Goal: Information Seeking & Learning: Learn about a topic

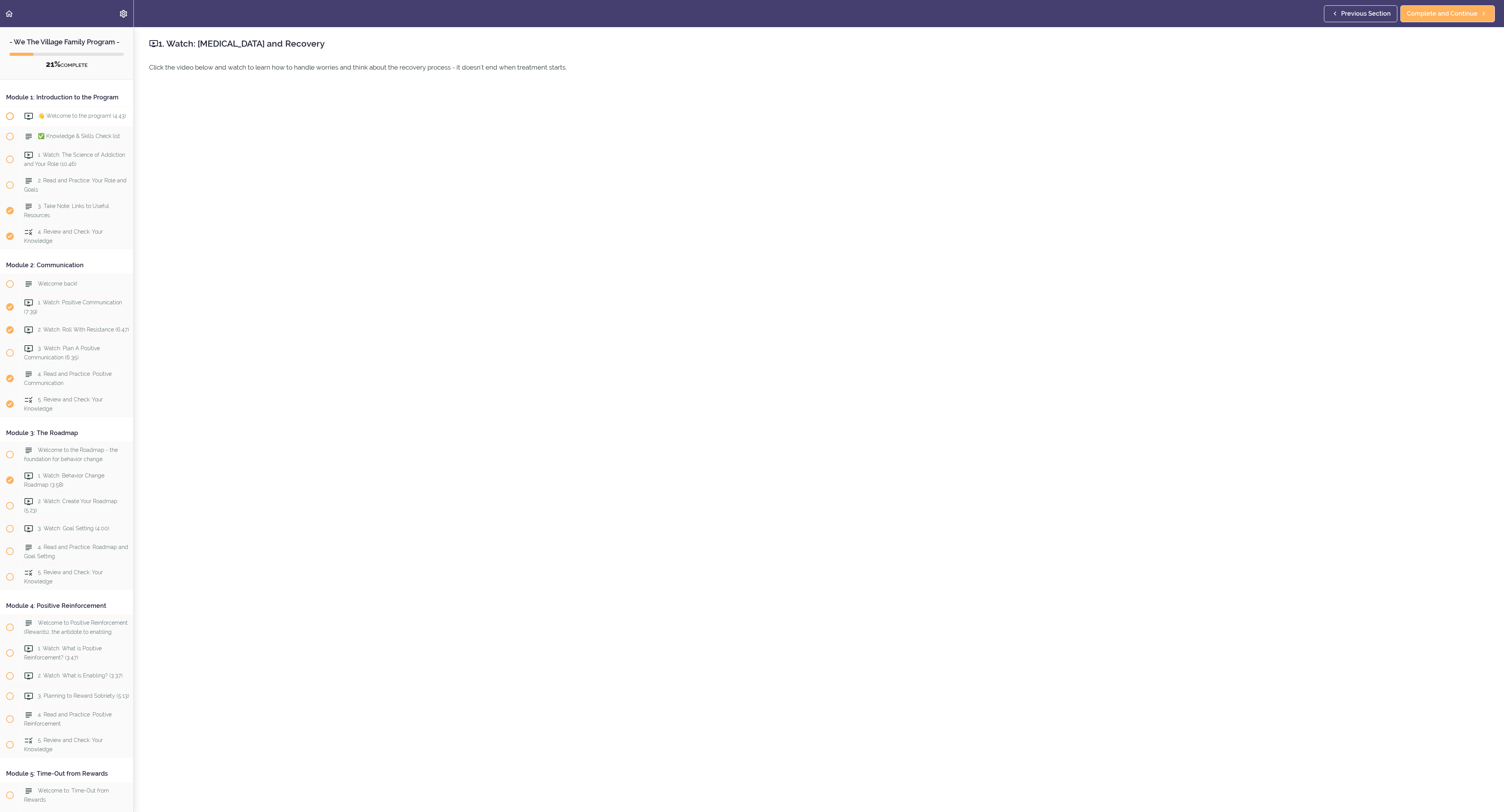
click at [48, 125] on div "👋 Welcome to the program! (4:43)" at bounding box center [76, 116] width 113 height 17
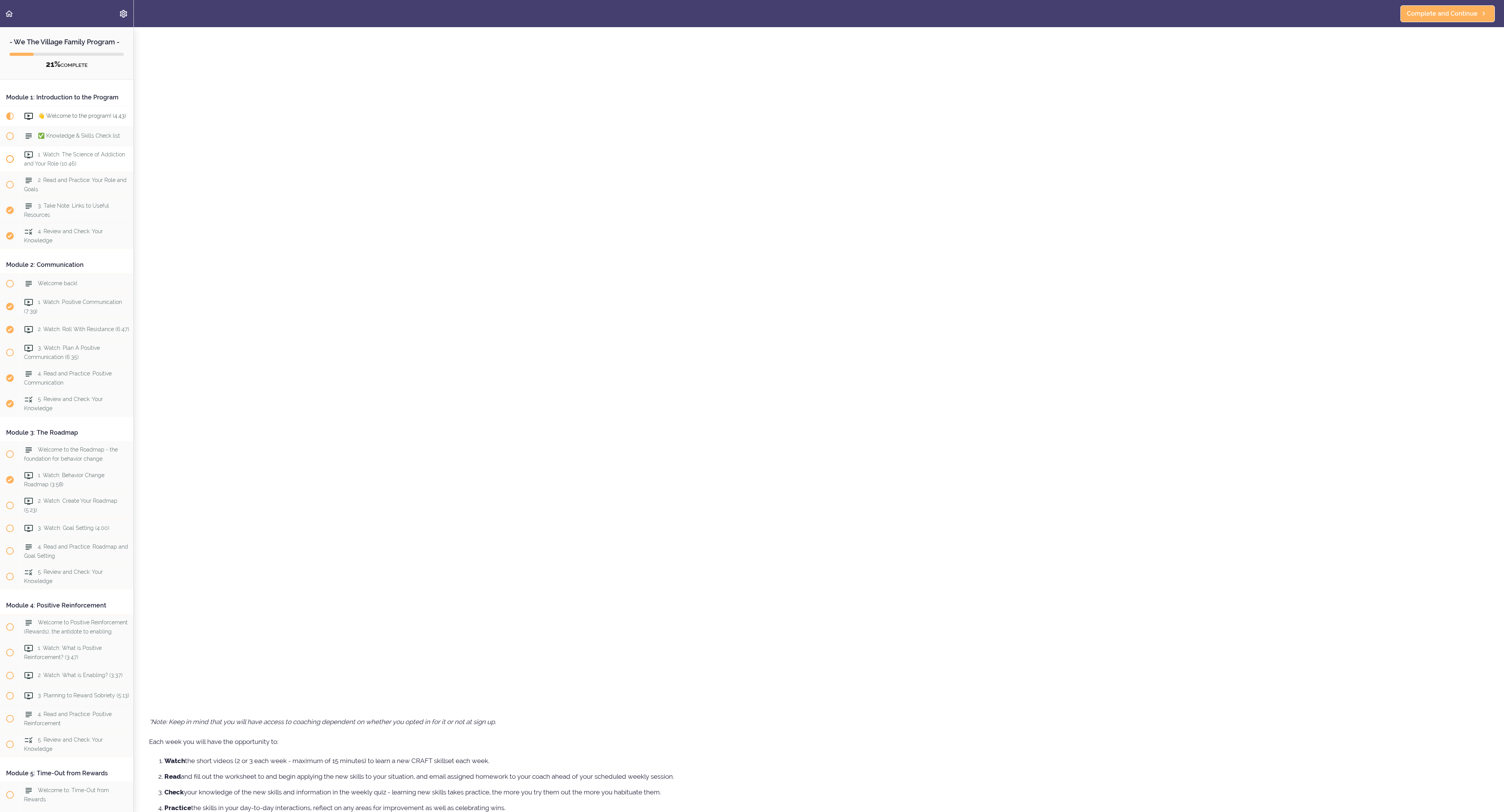
click at [73, 166] on span "1. Watch: The Science of Addiction and Your Role (10:46)" at bounding box center [74, 158] width 101 height 15
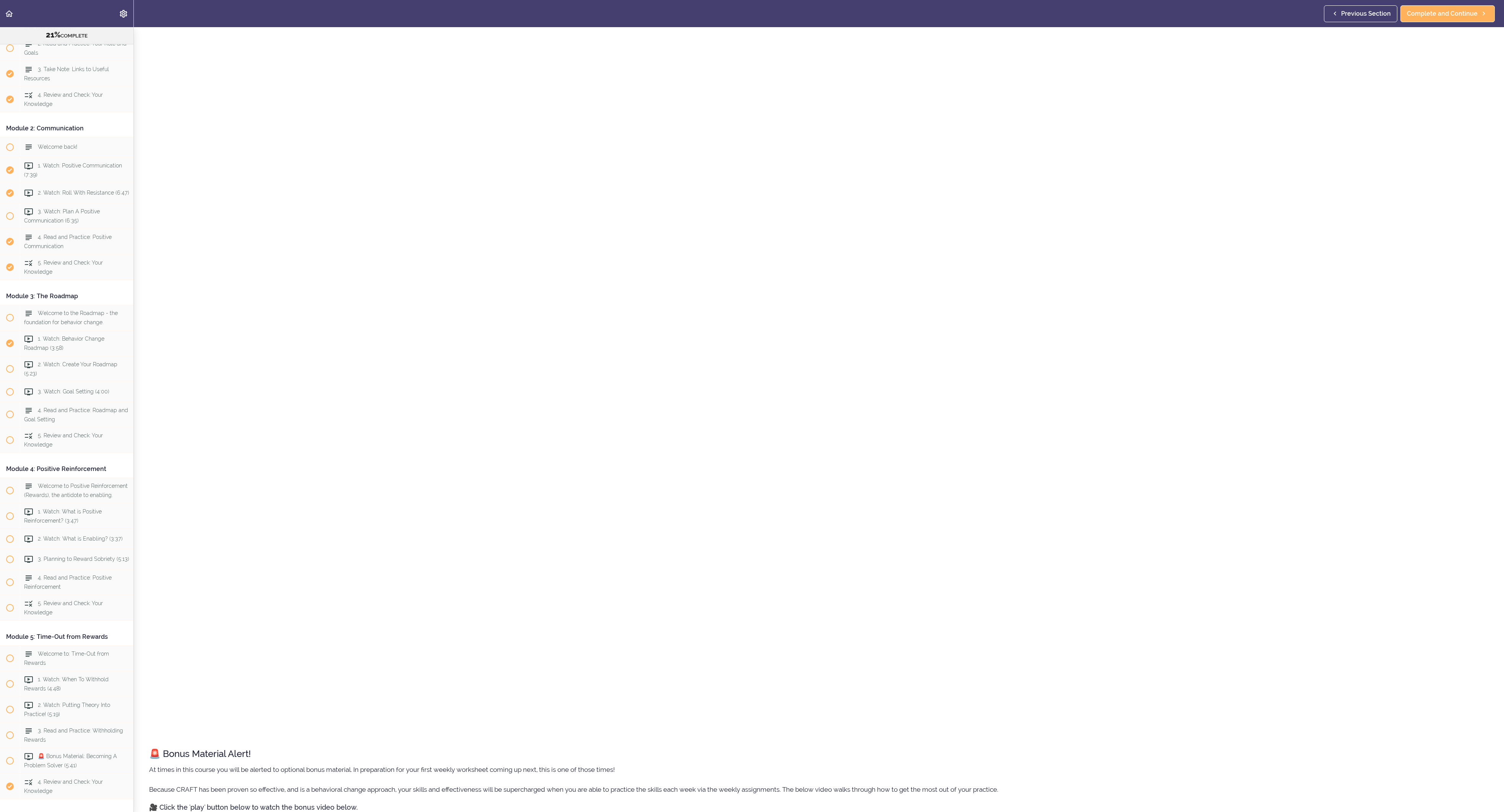
scroll to position [153, 0]
click at [53, 41] on span "2. Read and Practice: Your Role and Goals" at bounding box center [75, 33] width 103 height 15
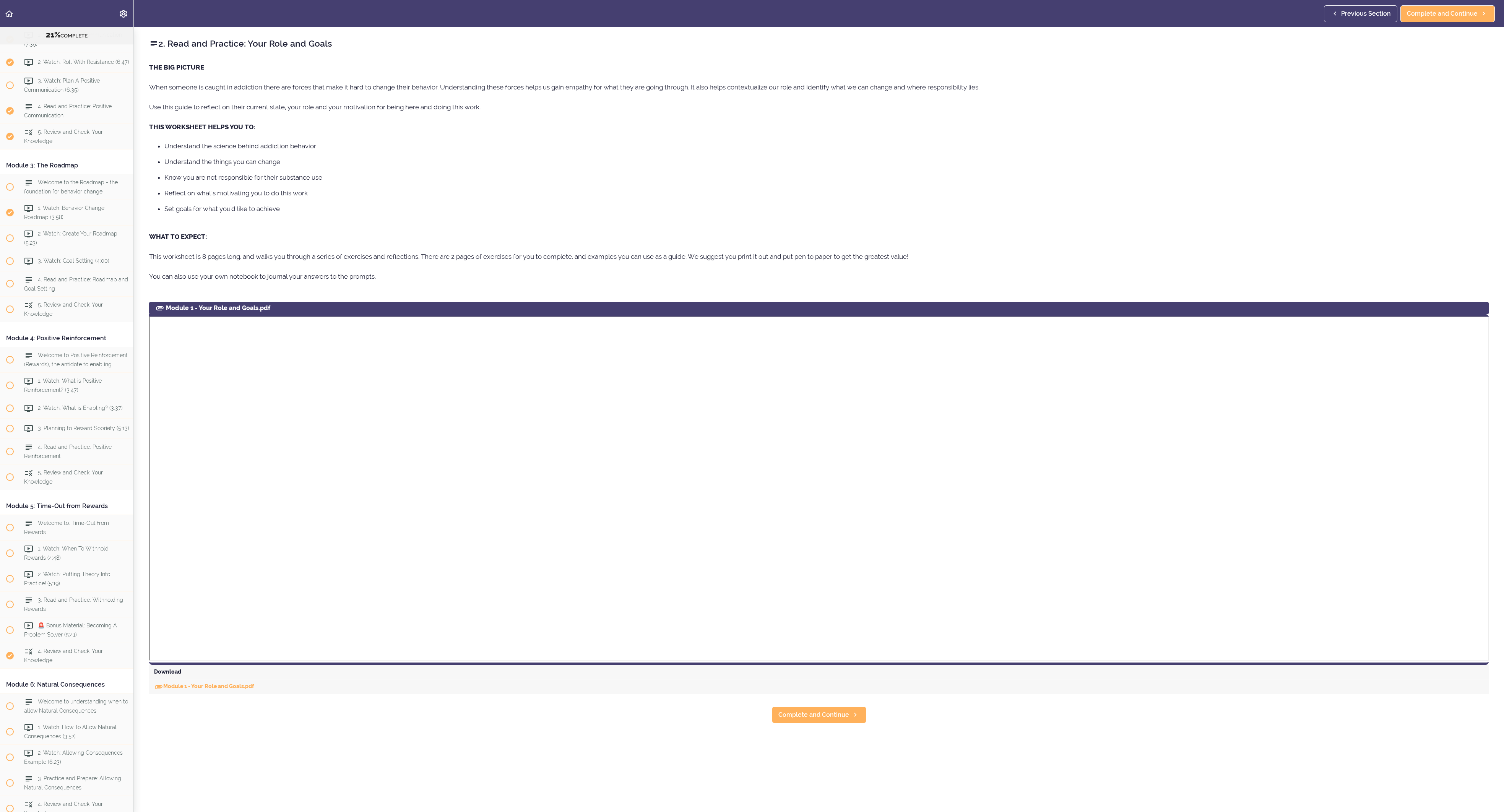
scroll to position [273, 0]
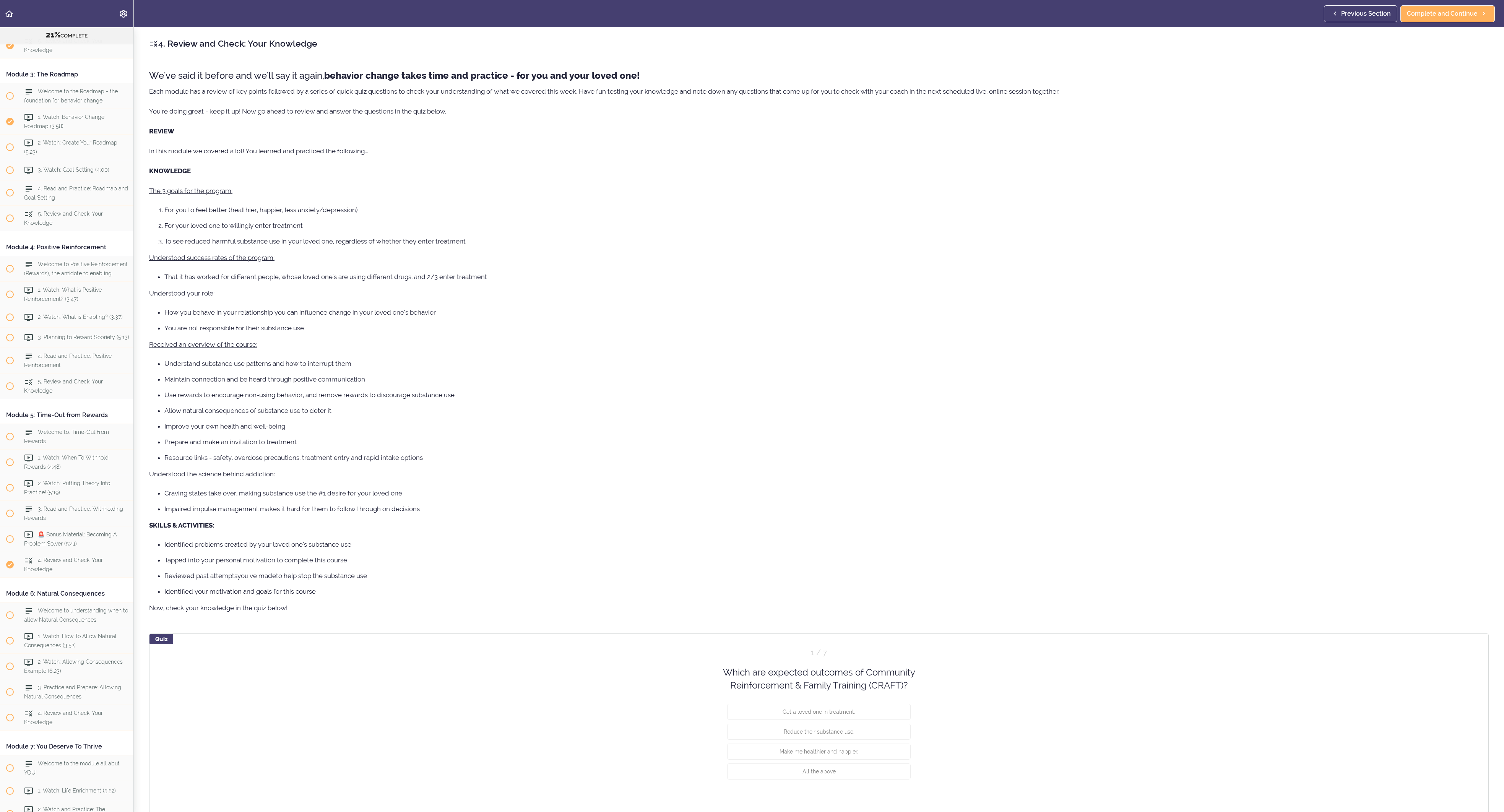
scroll to position [372, 0]
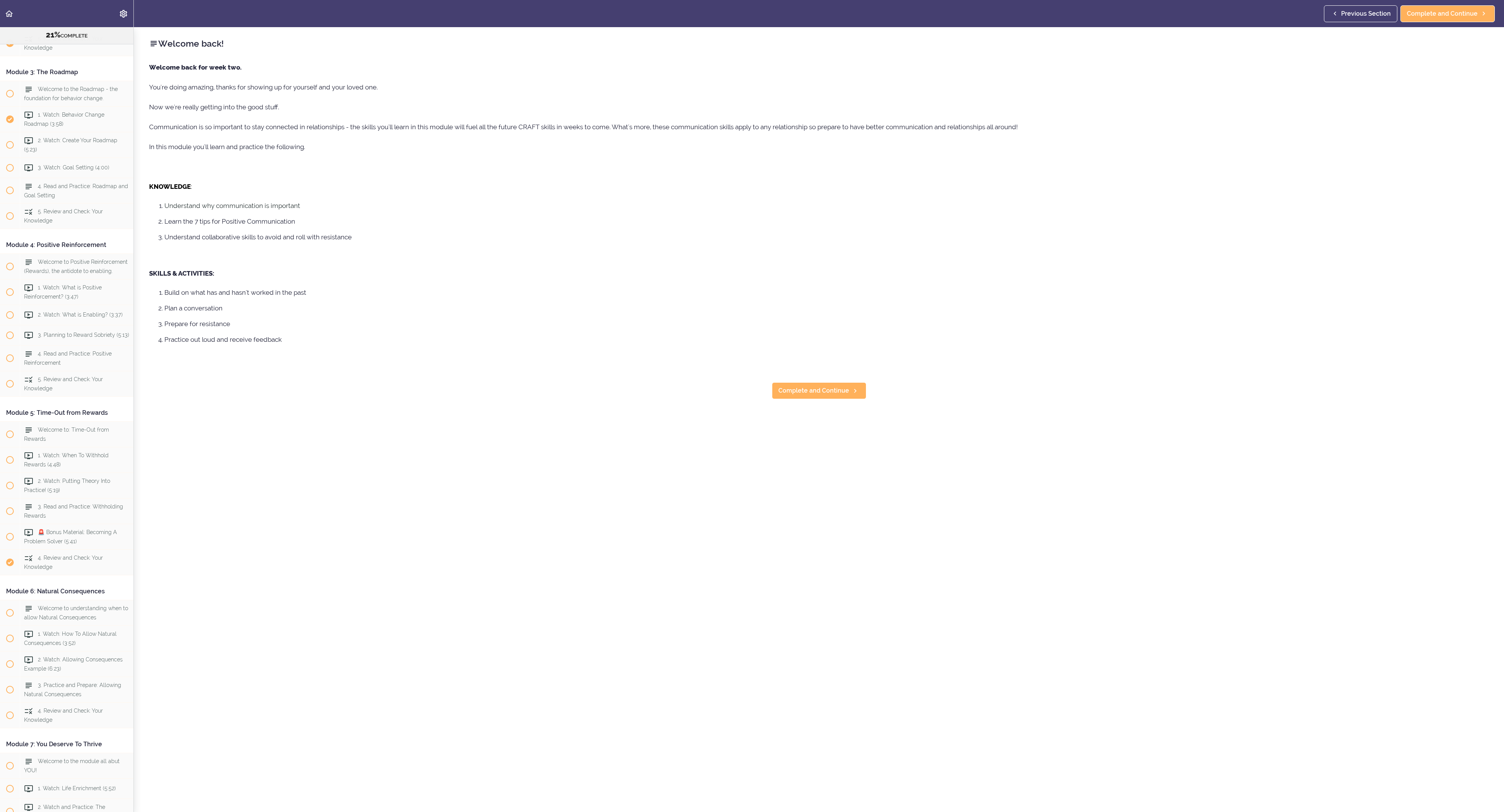
scroll to position [362, 0]
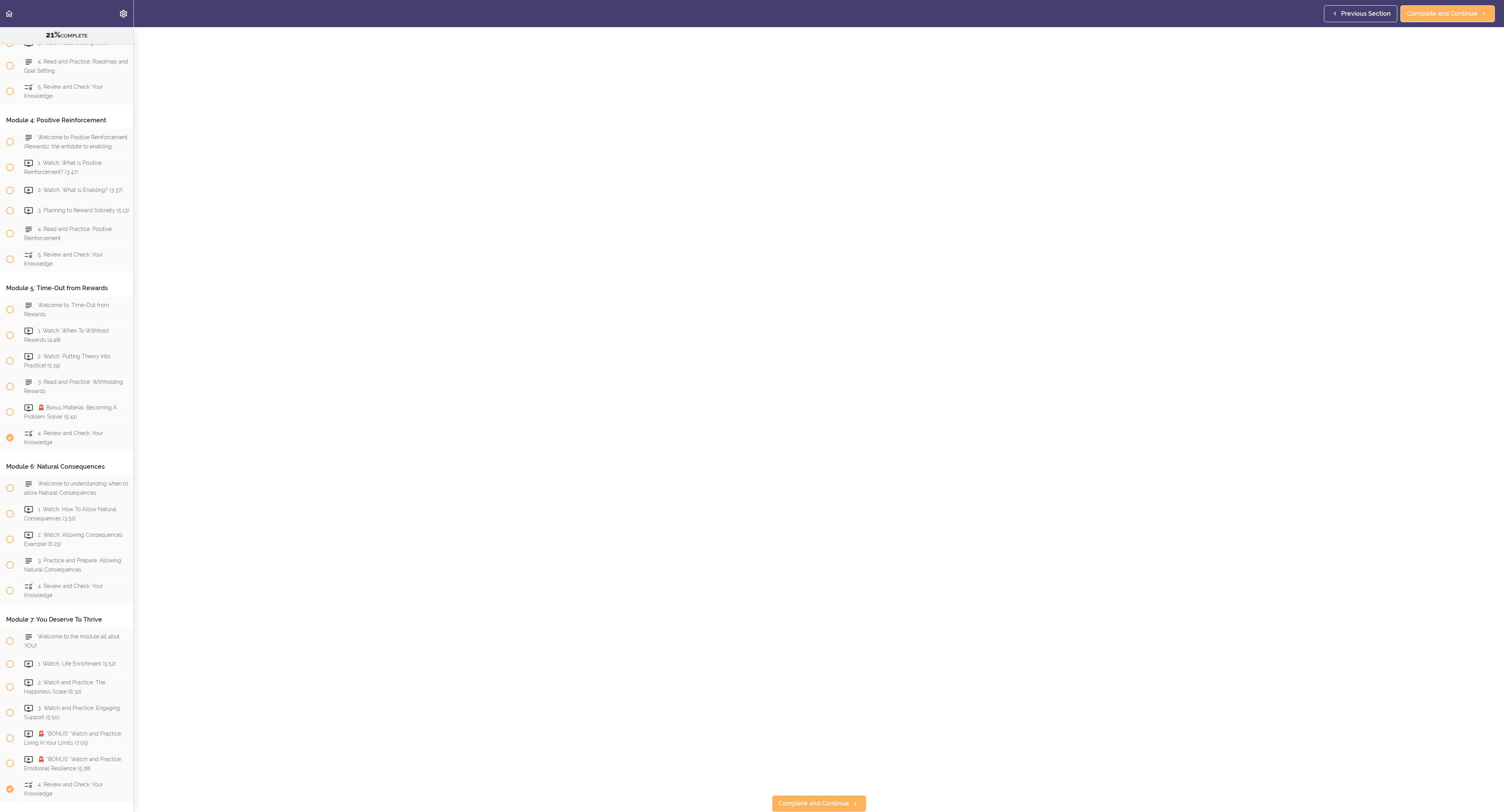
scroll to position [87, 0]
click at [1415, 9] on span "Complete and Continue" at bounding box center [1442, 13] width 71 height 9
click at [824, 799] on span "Complete and Continue" at bounding box center [814, 803] width 71 height 9
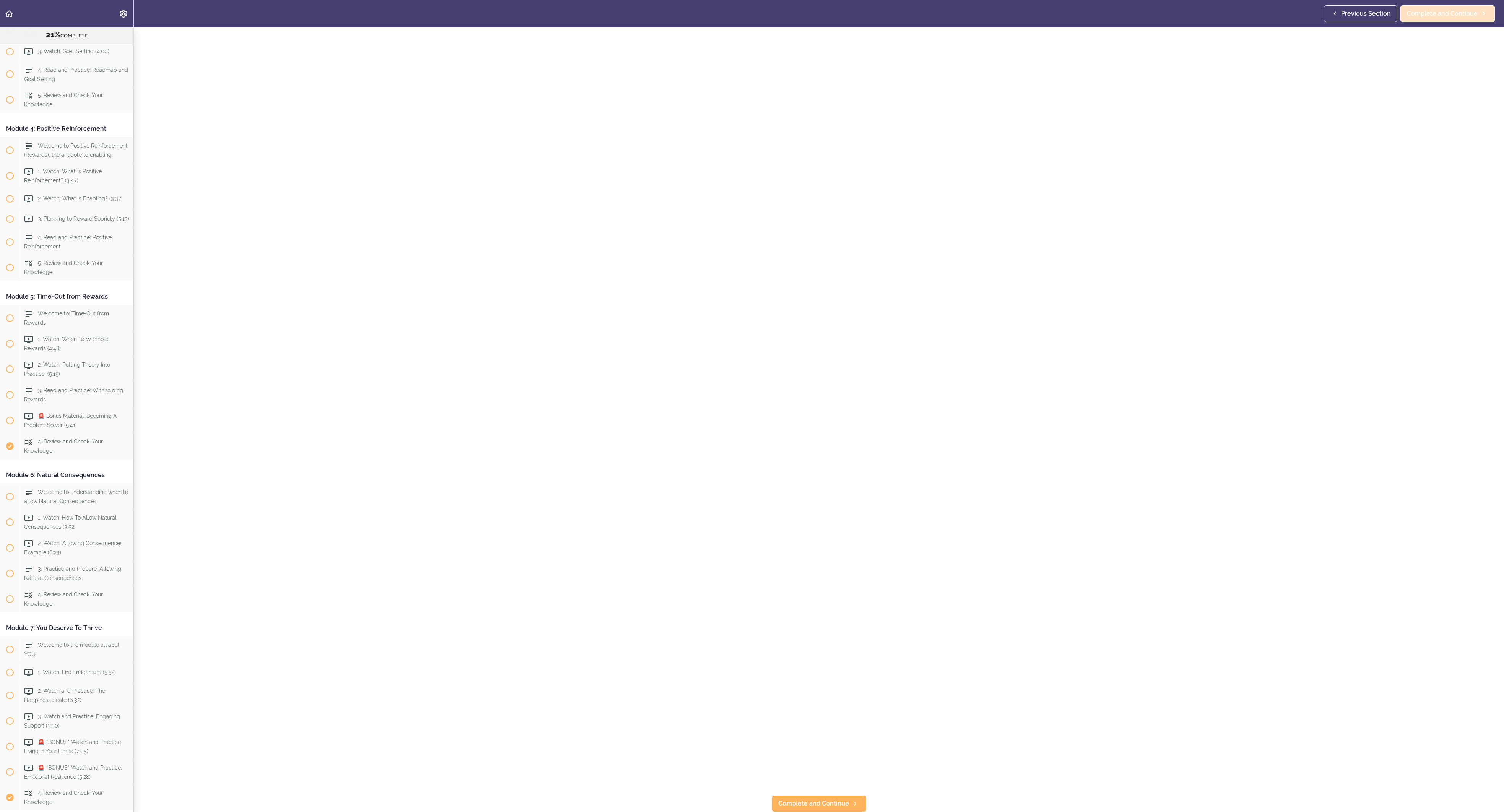
click at [1455, 19] on span "Complete and Continue" at bounding box center [1442, 13] width 71 height 9
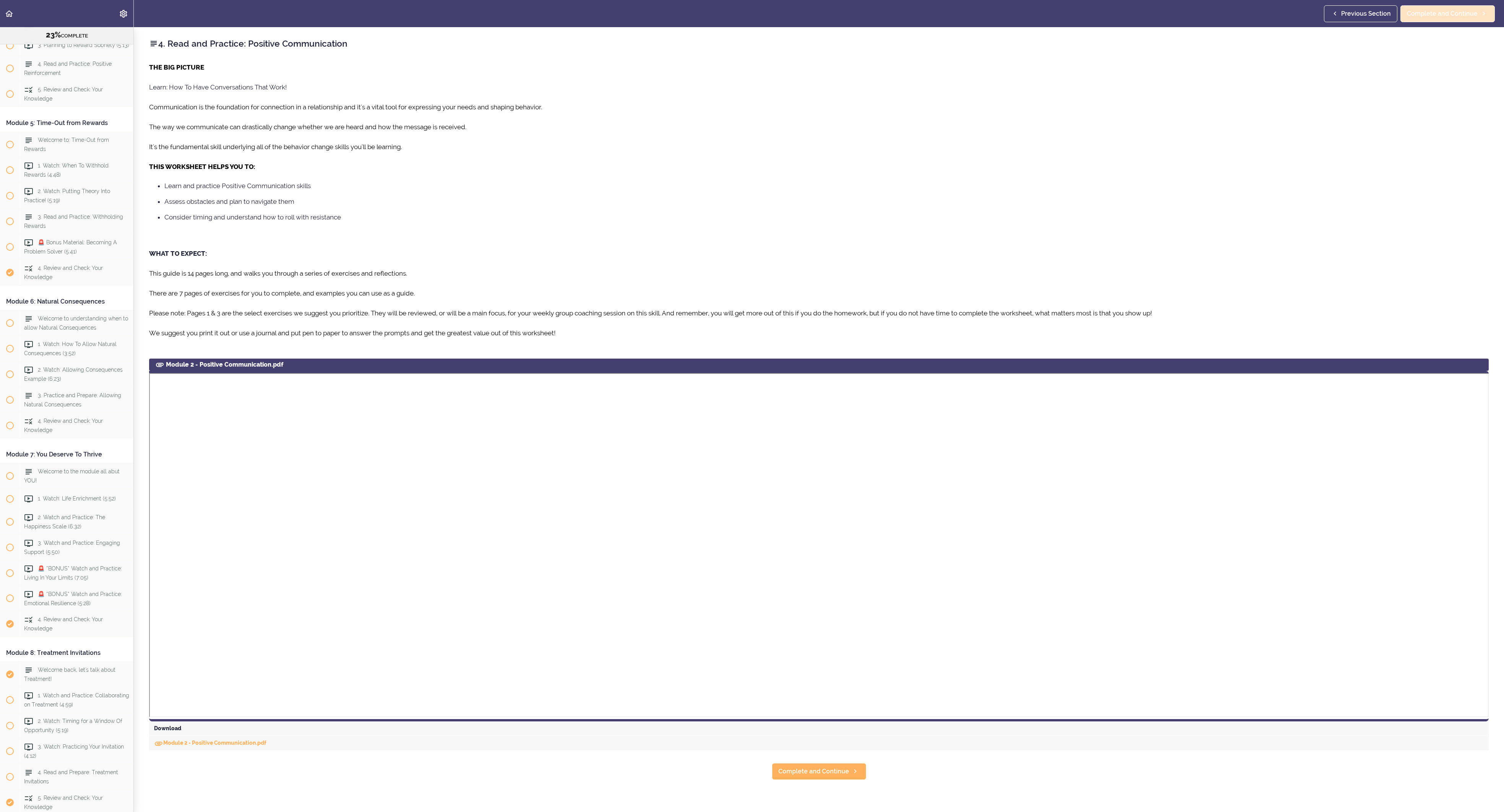
scroll to position [656, 0]
click at [1455, 19] on span "Complete and Continue" at bounding box center [1442, 13] width 71 height 9
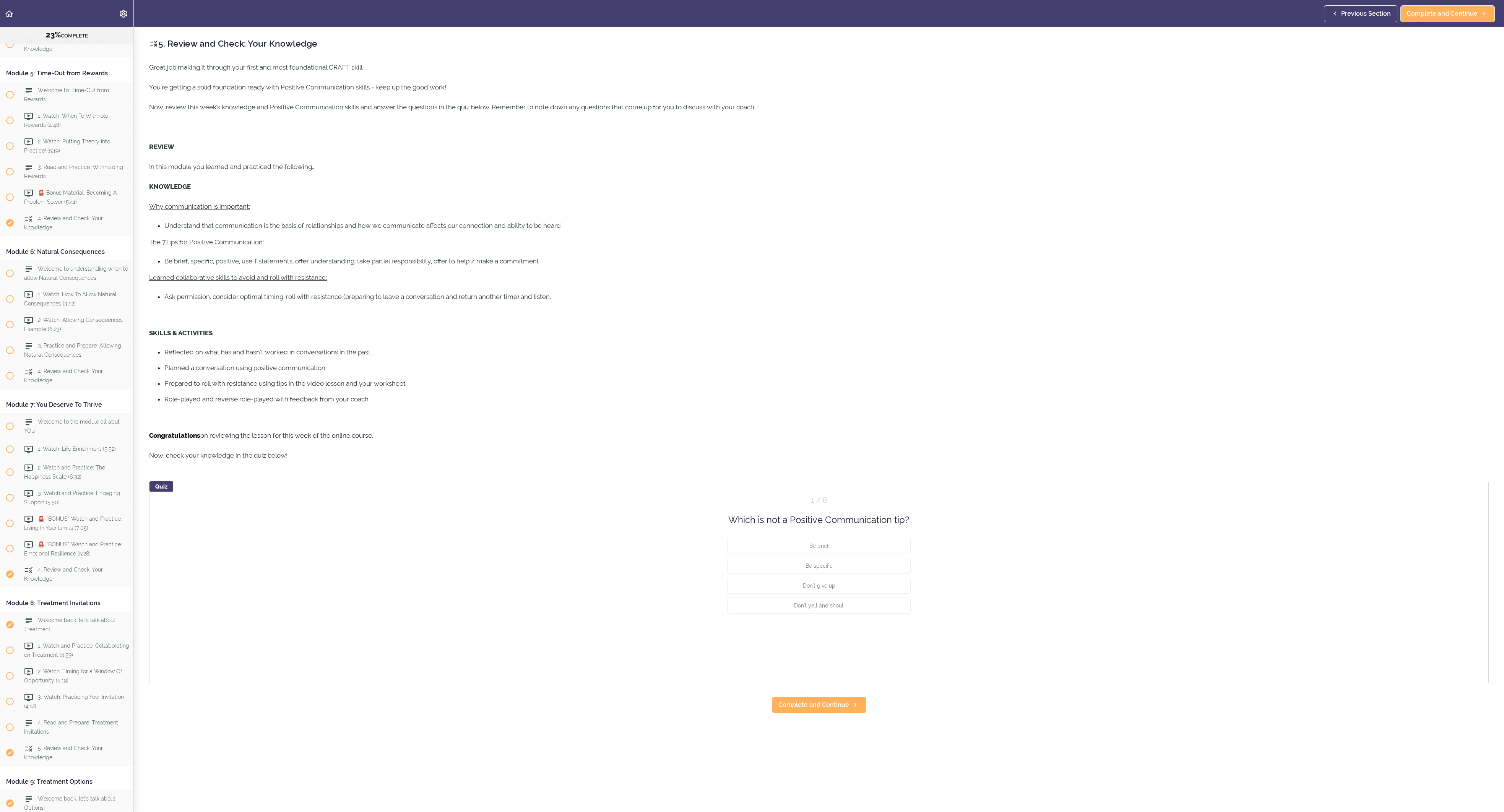
scroll to position [706, 0]
click at [1439, 19] on span "Complete and Continue" at bounding box center [1442, 13] width 71 height 9
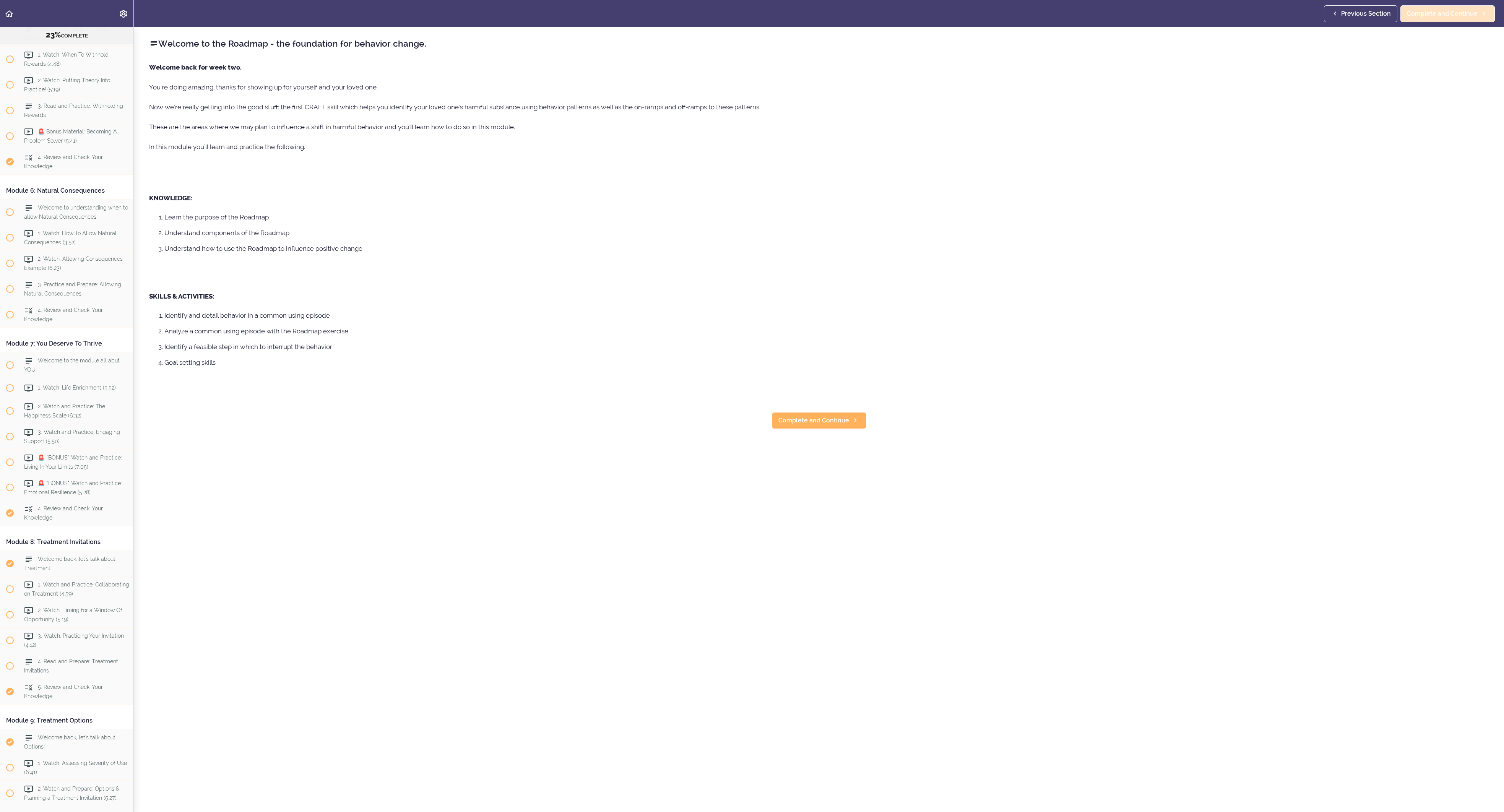
scroll to position [791, 0]
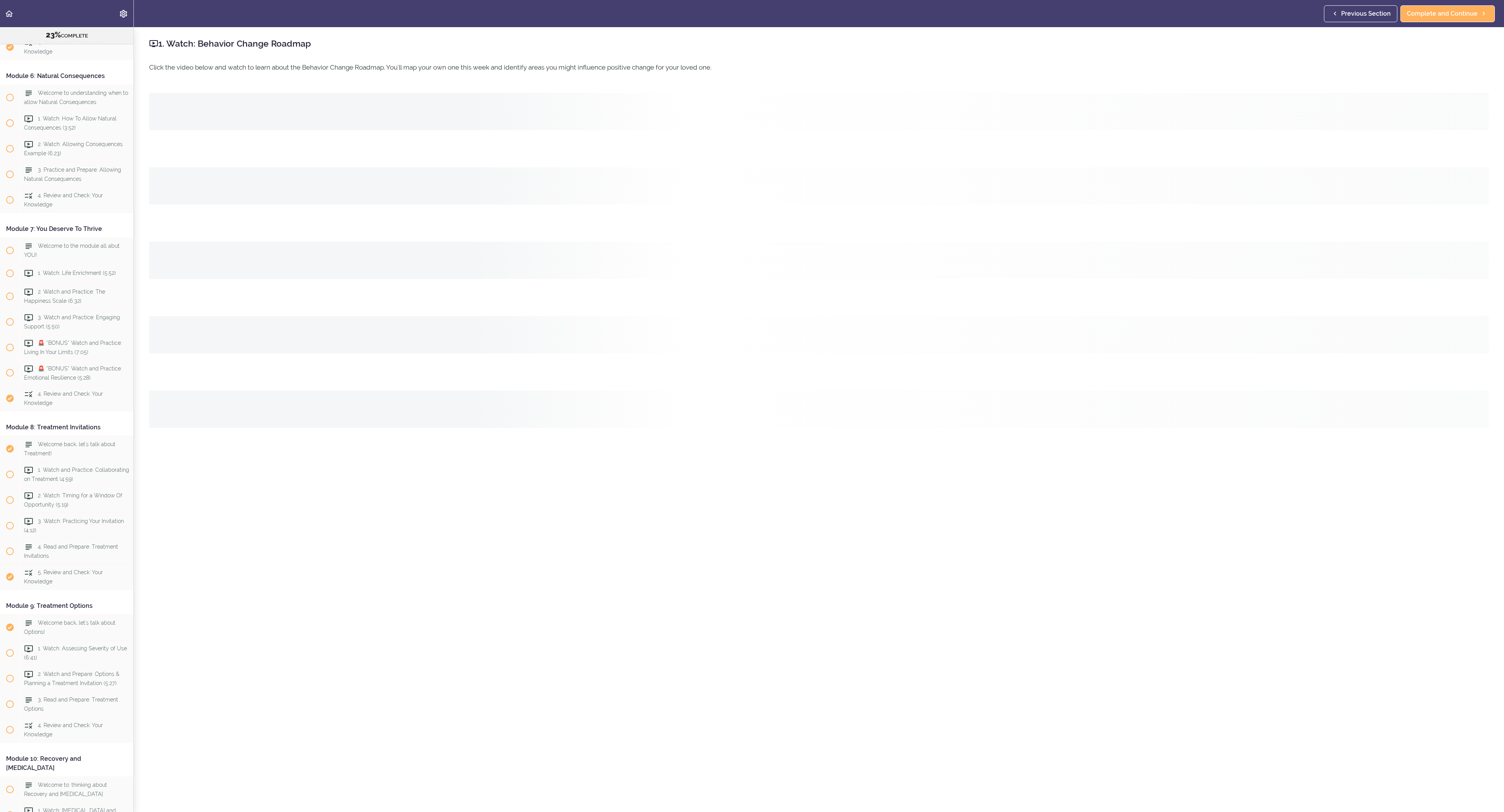
scroll to position [882, 0]
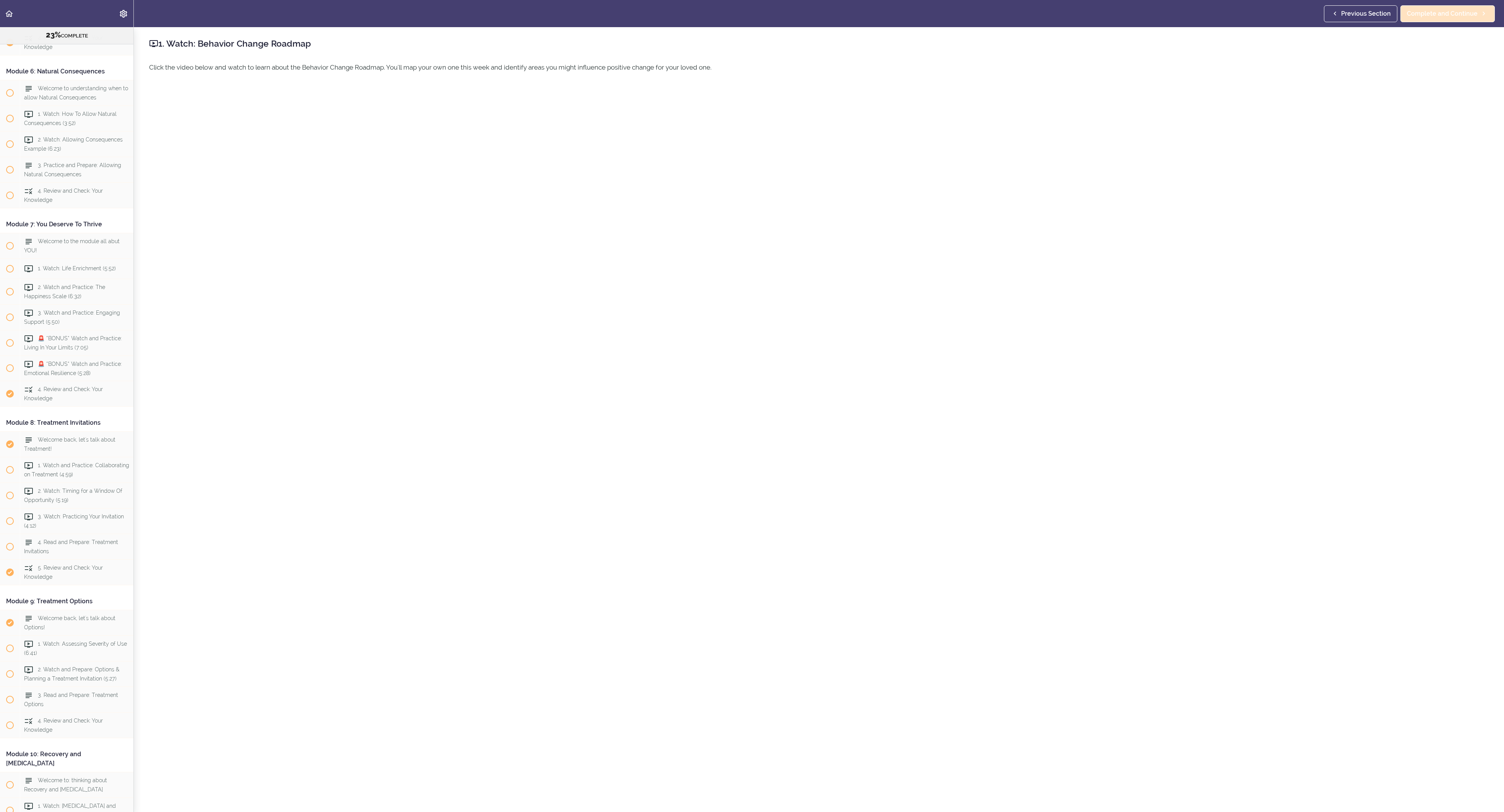
click at [1413, 19] on span "Complete and Continue" at bounding box center [1442, 13] width 71 height 9
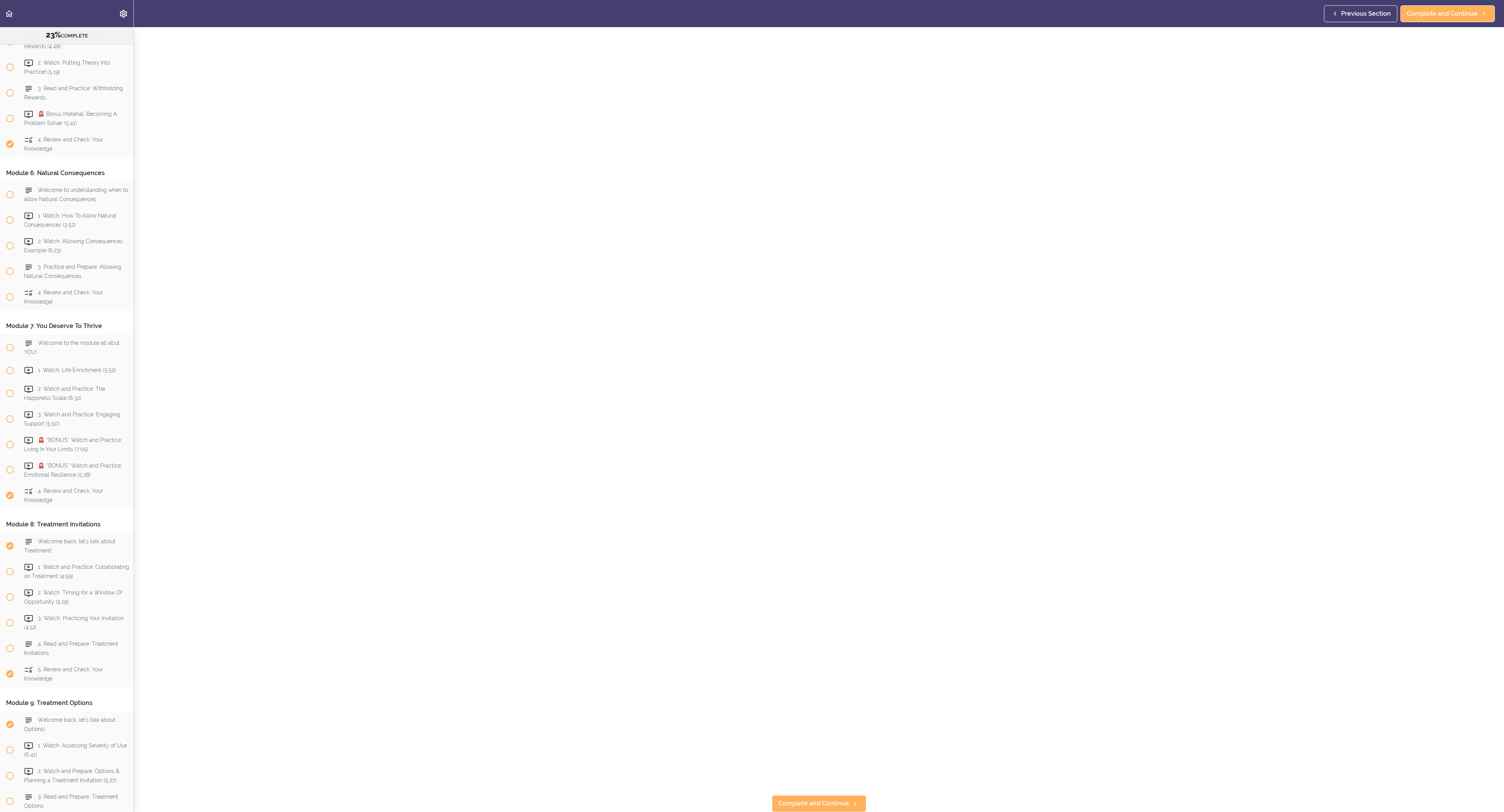
scroll to position [86, 0]
click at [835, 799] on span "Complete and Continue" at bounding box center [814, 803] width 71 height 9
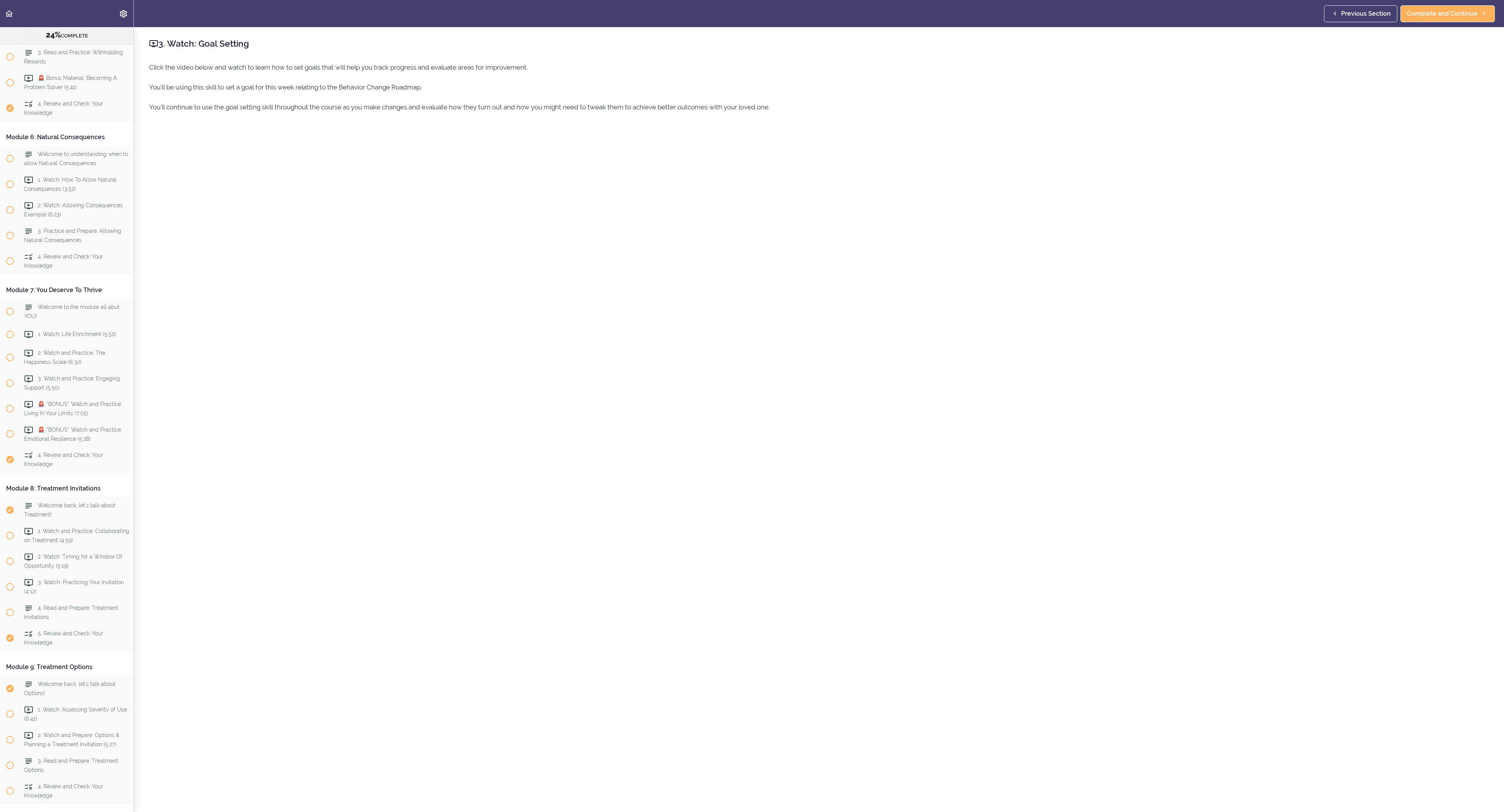
scroll to position [824, 0]
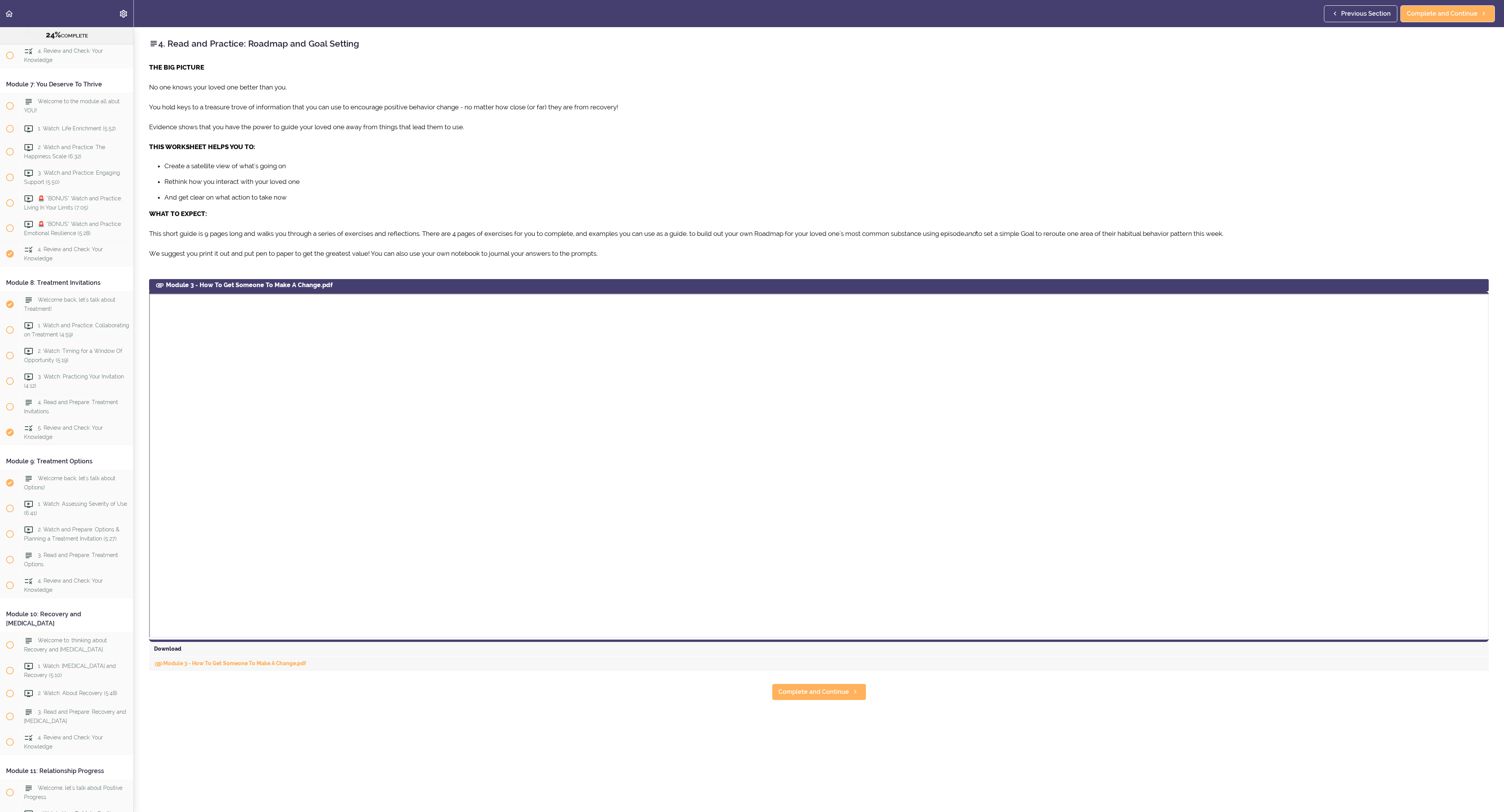
scroll to position [1030, 0]
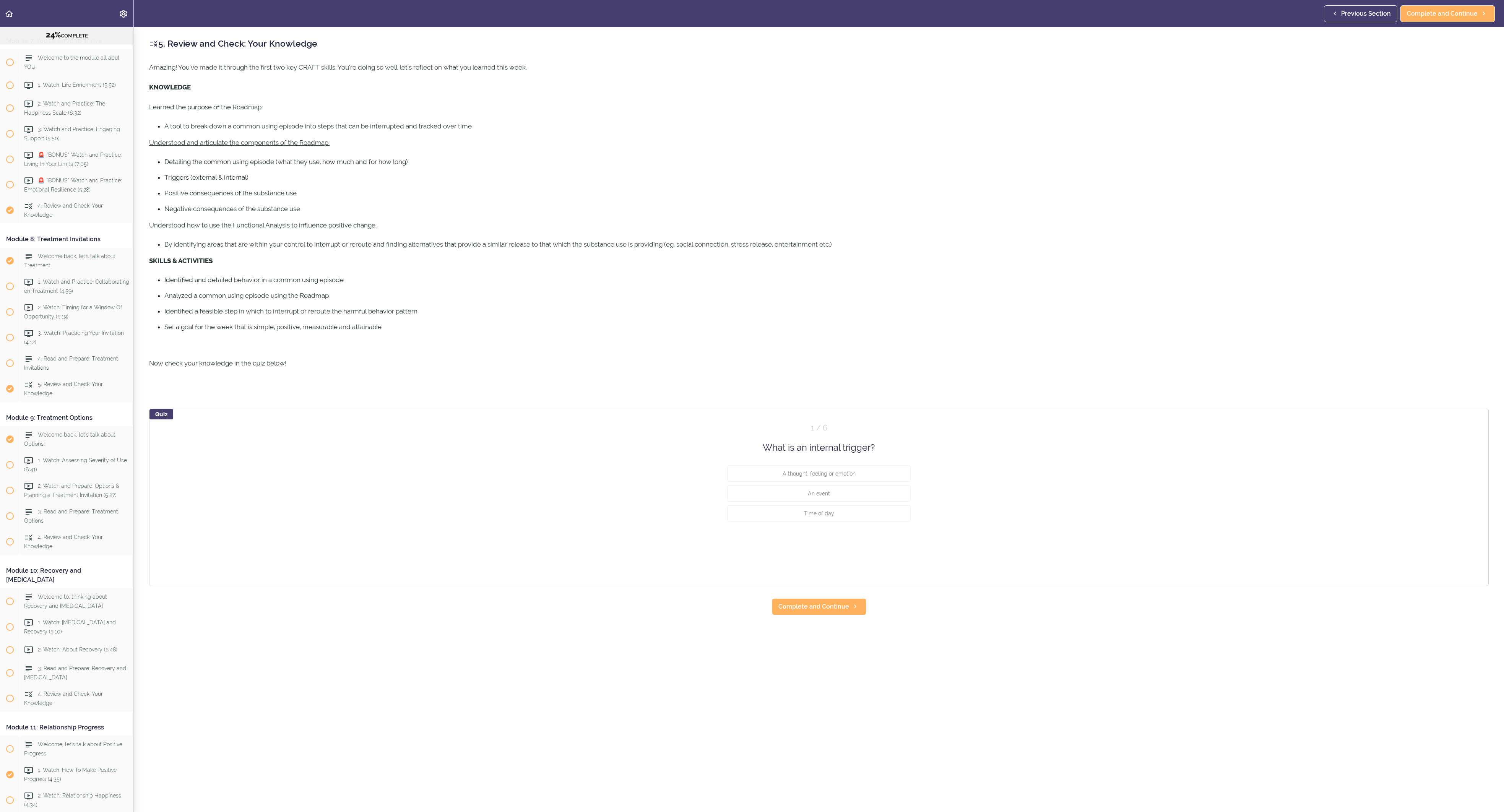
scroll to position [1079, 0]
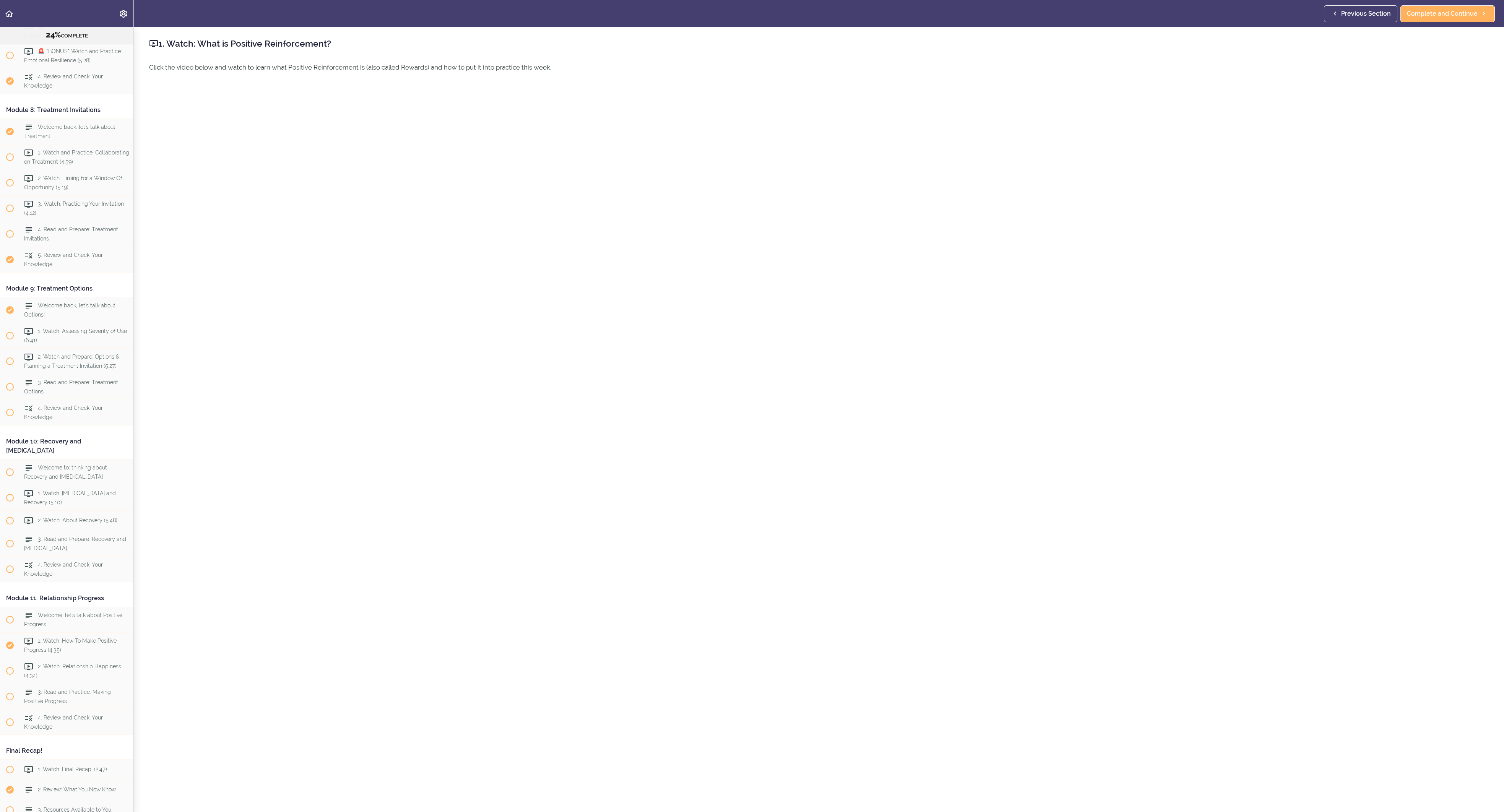
scroll to position [1194, 0]
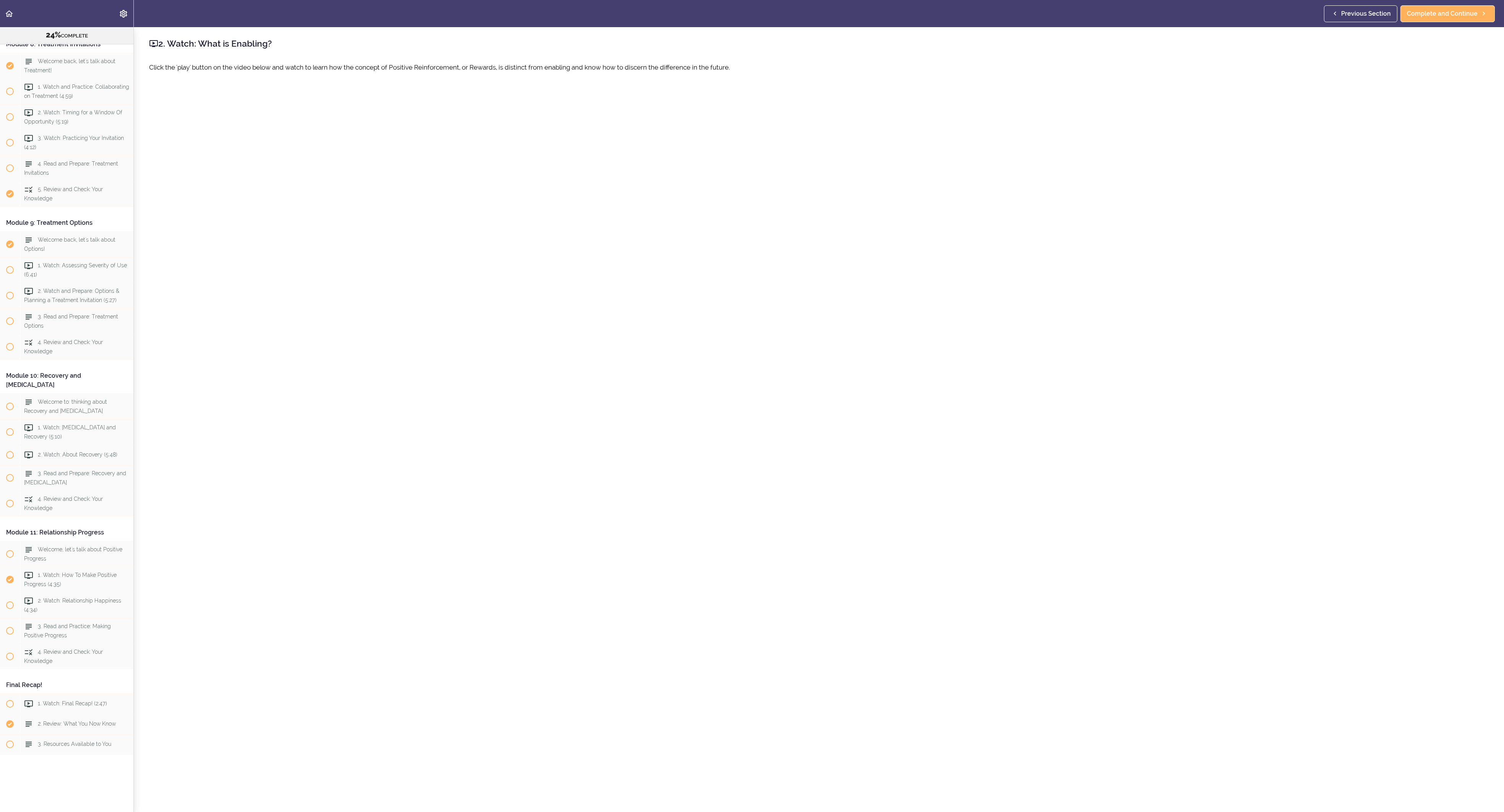
scroll to position [1260, 0]
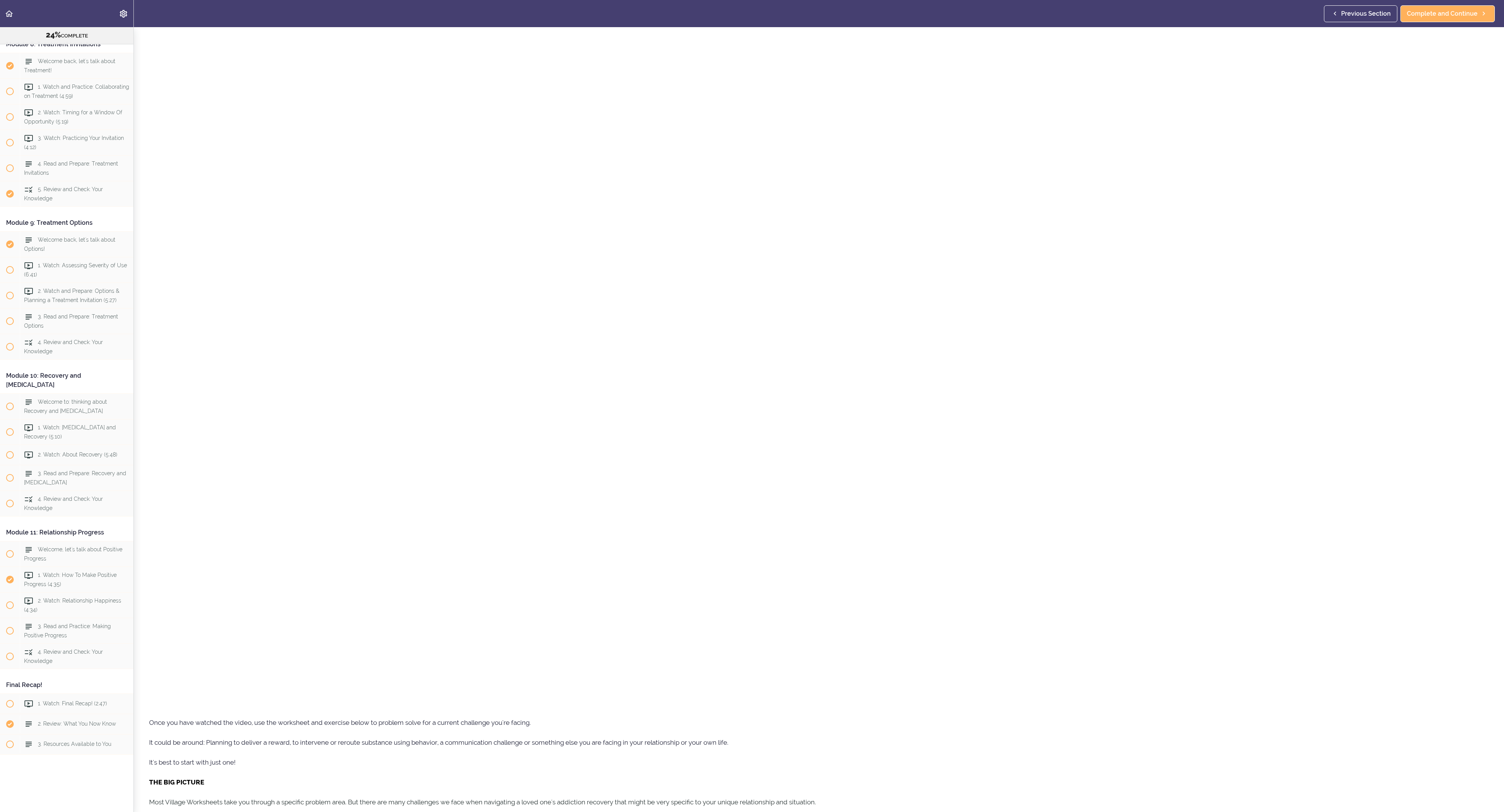
scroll to position [1694, 0]
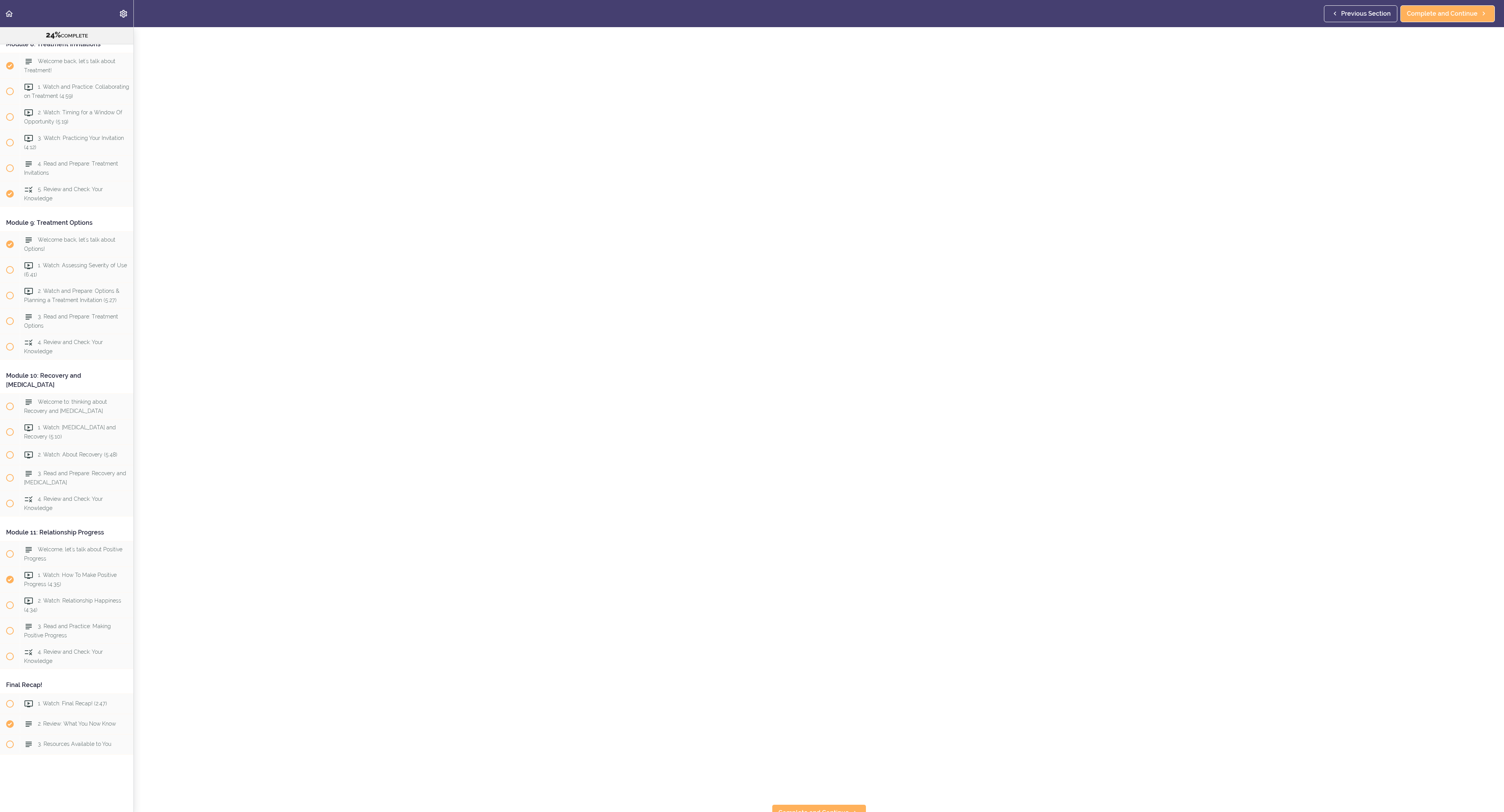
scroll to position [1981, 0]
